Goal: Information Seeking & Learning: Learn about a topic

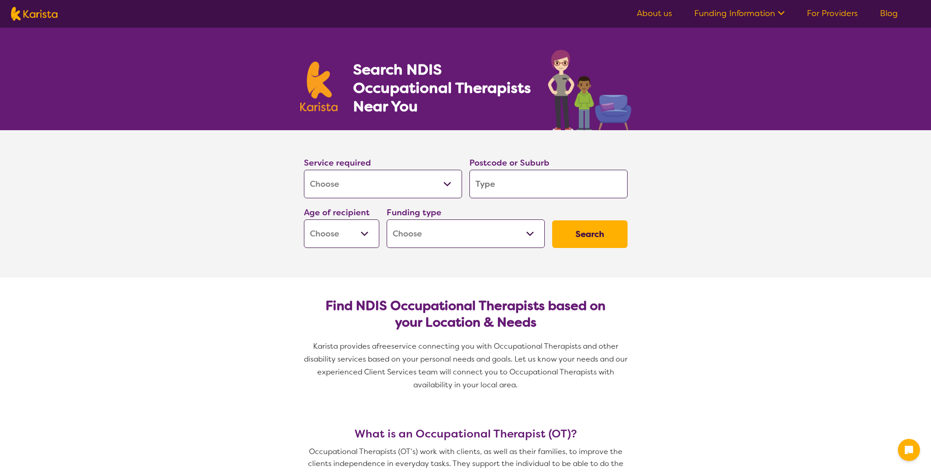
select select "[MEDICAL_DATA]"
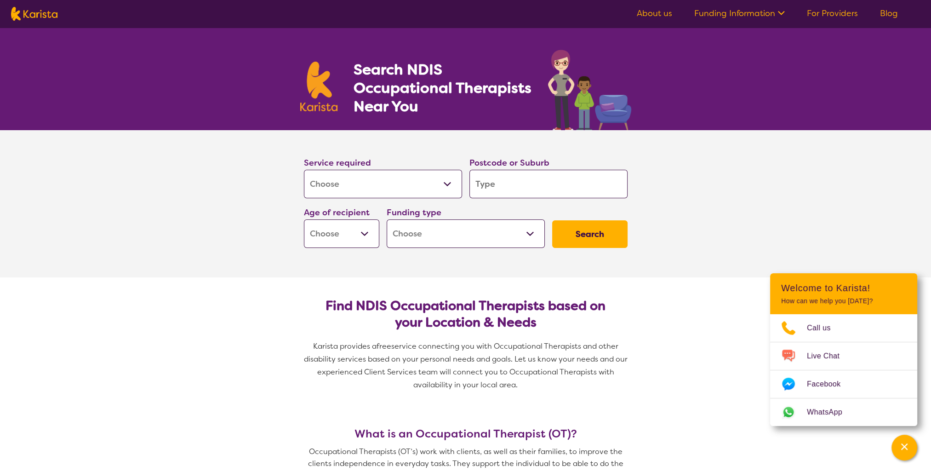
click at [580, 235] on button "Search" at bounding box center [589, 234] width 75 height 28
click at [534, 188] on input "search" at bounding box center [548, 184] width 158 height 28
type input "3"
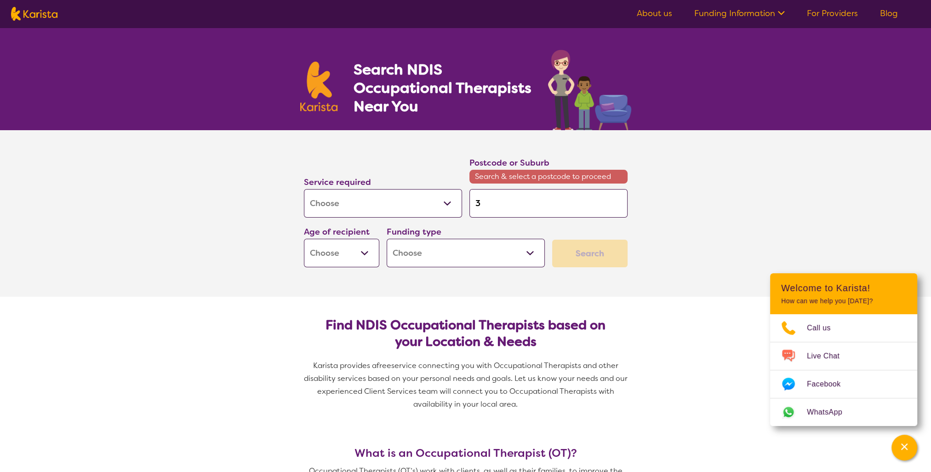
type input "33"
type input "333"
type input "3337"
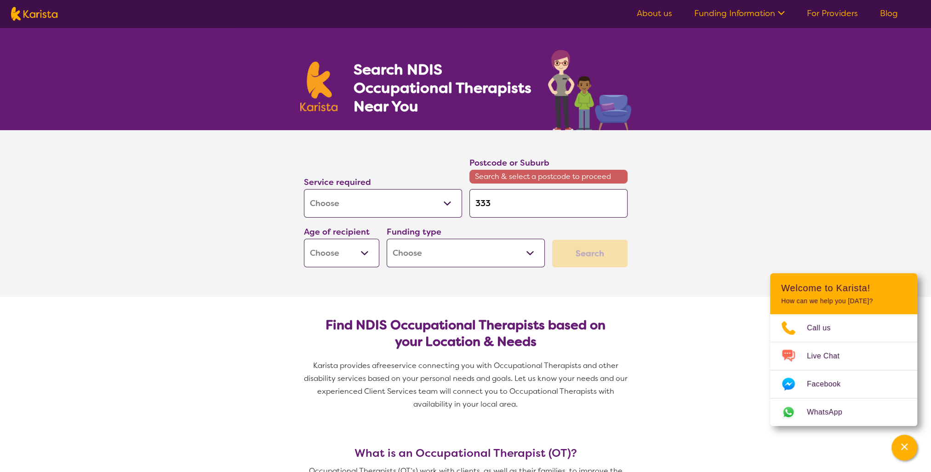
type input "3337"
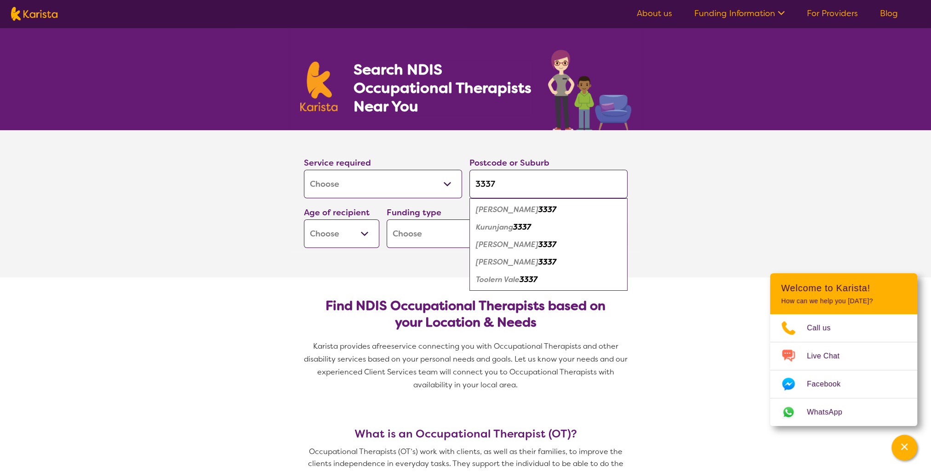
type input "3337"
click at [552, 220] on button "Search" at bounding box center [589, 234] width 75 height 28
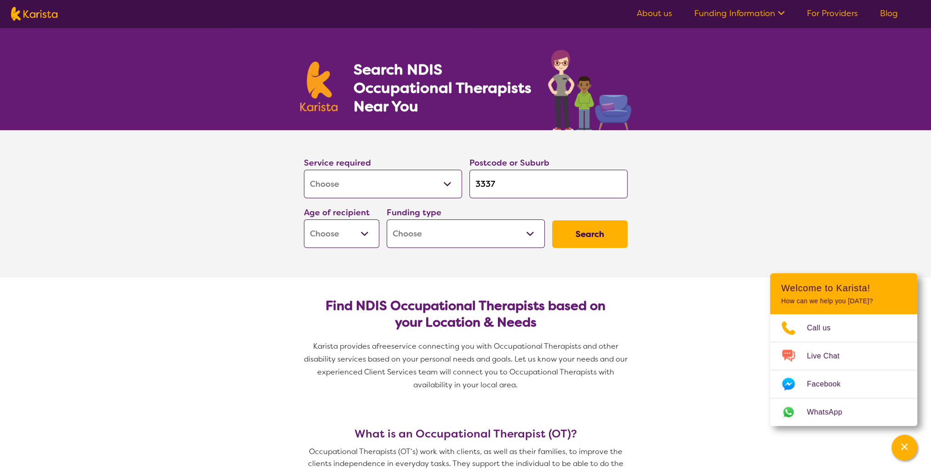
click at [586, 231] on button "Search" at bounding box center [589, 234] width 75 height 28
click at [584, 239] on button "Search" at bounding box center [589, 234] width 75 height 28
click at [369, 236] on select "Early Childhood - 0 to 9 Child - 10 to 11 Adolescent - 12 to 17 Adult - 18 to 6…" at bounding box center [341, 233] width 75 height 28
select select "EC"
click at [304, 219] on select "Early Childhood - 0 to 9 Child - 10 to 11 Adolescent - 12 to 17 Adult - 18 to 6…" at bounding box center [341, 233] width 75 height 28
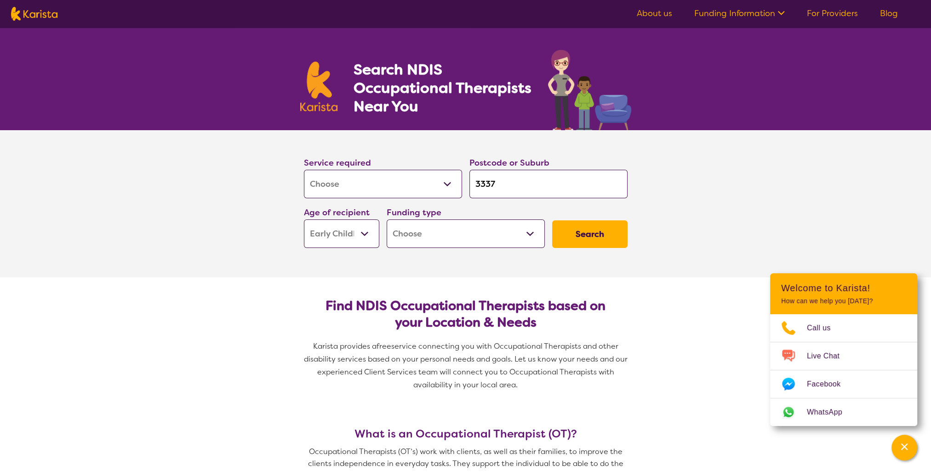
select select "EC"
click at [576, 226] on button "Search" at bounding box center [589, 234] width 75 height 28
click at [579, 234] on button "Search" at bounding box center [589, 234] width 75 height 28
click at [529, 234] on select "Home Care Package (HCP) National Disability Insurance Scheme (NDIS) I don't know" at bounding box center [465, 233] width 158 height 28
